Goal: Task Accomplishment & Management: Use online tool/utility

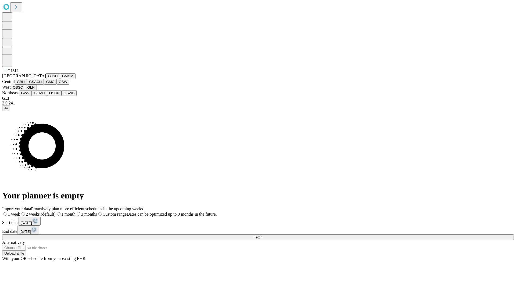
click at [46, 79] on button "GJSH" at bounding box center [53, 76] width 14 height 6
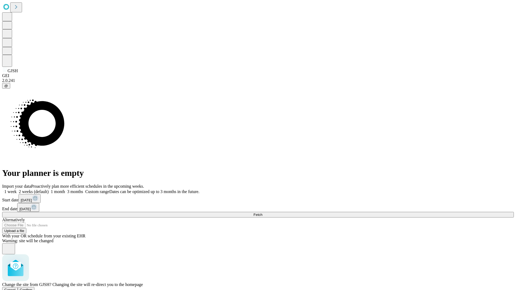
click at [32, 288] on span "Confirm" at bounding box center [26, 290] width 13 height 4
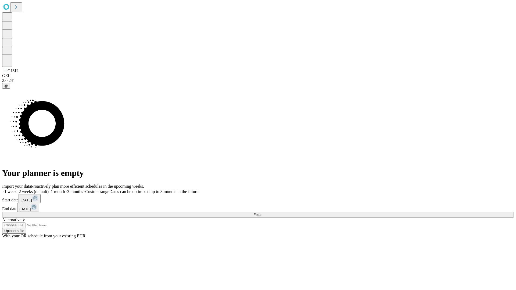
click at [65, 189] on label "1 month" at bounding box center [57, 191] width 16 height 5
click at [262, 213] on span "Fetch" at bounding box center [257, 215] width 9 height 4
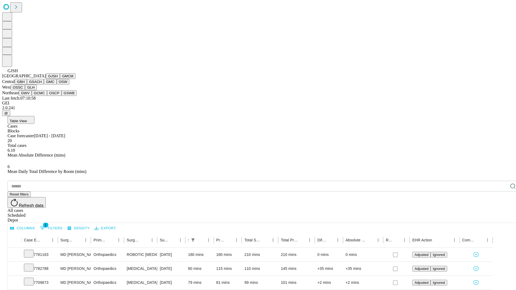
click at [60, 79] on button "GMCM" at bounding box center [68, 76] width 16 height 6
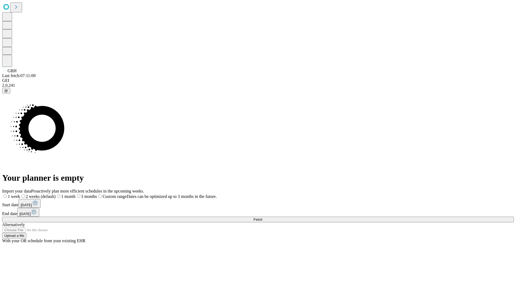
click at [262, 218] on span "Fetch" at bounding box center [257, 220] width 9 height 4
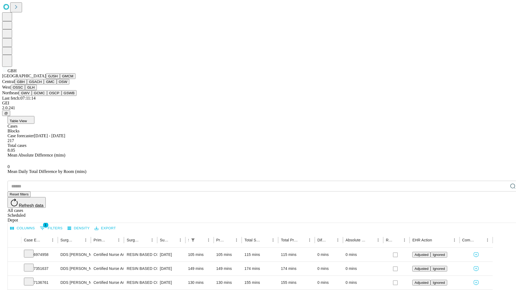
click at [42, 85] on button "GSACH" at bounding box center [35, 82] width 17 height 6
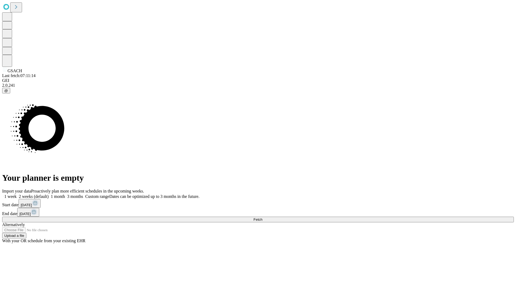
click at [65, 194] on label "1 month" at bounding box center [57, 196] width 16 height 5
click at [262, 218] on span "Fetch" at bounding box center [257, 220] width 9 height 4
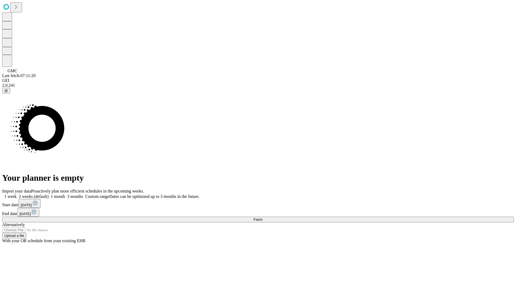
click at [65, 194] on label "1 month" at bounding box center [57, 196] width 16 height 5
click at [262, 218] on span "Fetch" at bounding box center [257, 220] width 9 height 4
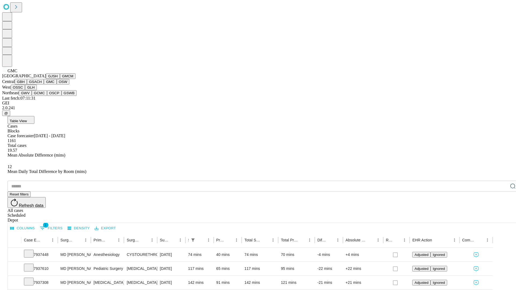
click at [57, 85] on button "OSW" at bounding box center [63, 82] width 13 height 6
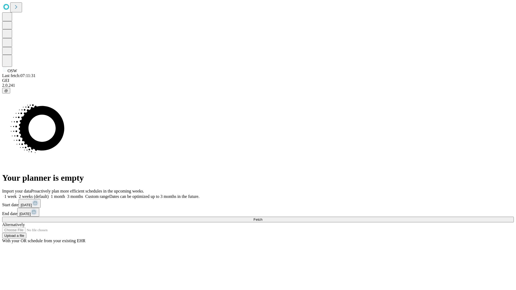
click at [65, 194] on label "1 month" at bounding box center [57, 196] width 16 height 5
click at [262, 218] on span "Fetch" at bounding box center [257, 220] width 9 height 4
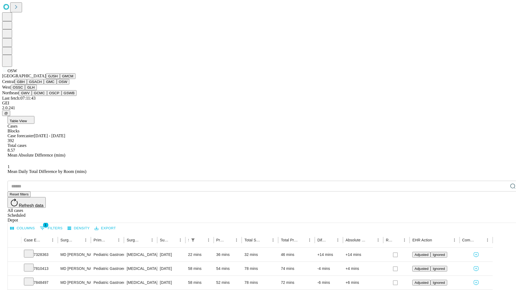
click at [25, 90] on button "OSSC" at bounding box center [18, 88] width 15 height 6
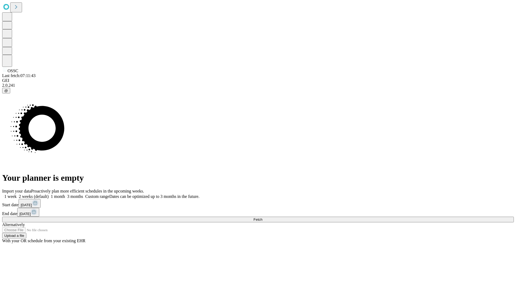
click at [65, 194] on label "1 month" at bounding box center [57, 196] width 16 height 5
click at [262, 218] on span "Fetch" at bounding box center [257, 220] width 9 height 4
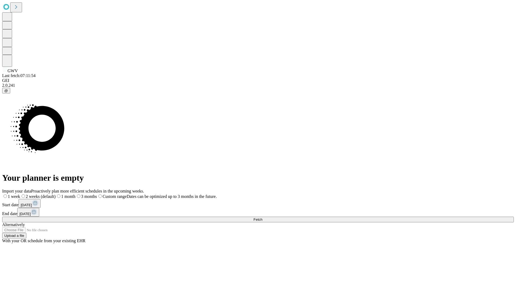
click at [75, 194] on label "1 month" at bounding box center [66, 196] width 20 height 5
click at [262, 218] on span "Fetch" at bounding box center [257, 220] width 9 height 4
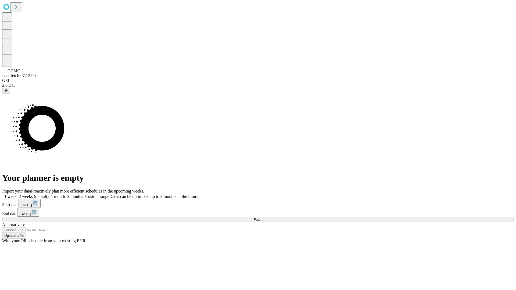
click at [65, 194] on label "1 month" at bounding box center [57, 196] width 16 height 5
click at [262, 218] on span "Fetch" at bounding box center [257, 220] width 9 height 4
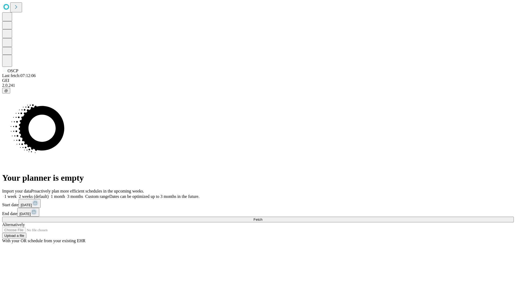
click at [65, 194] on label "1 month" at bounding box center [57, 196] width 16 height 5
click at [262, 218] on span "Fetch" at bounding box center [257, 220] width 9 height 4
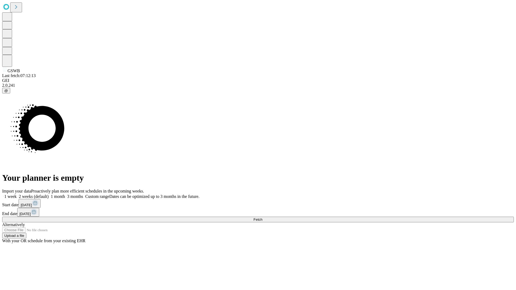
click at [65, 194] on label "1 month" at bounding box center [57, 196] width 16 height 5
click at [262, 218] on span "Fetch" at bounding box center [257, 220] width 9 height 4
